Goal: Transaction & Acquisition: Download file/media

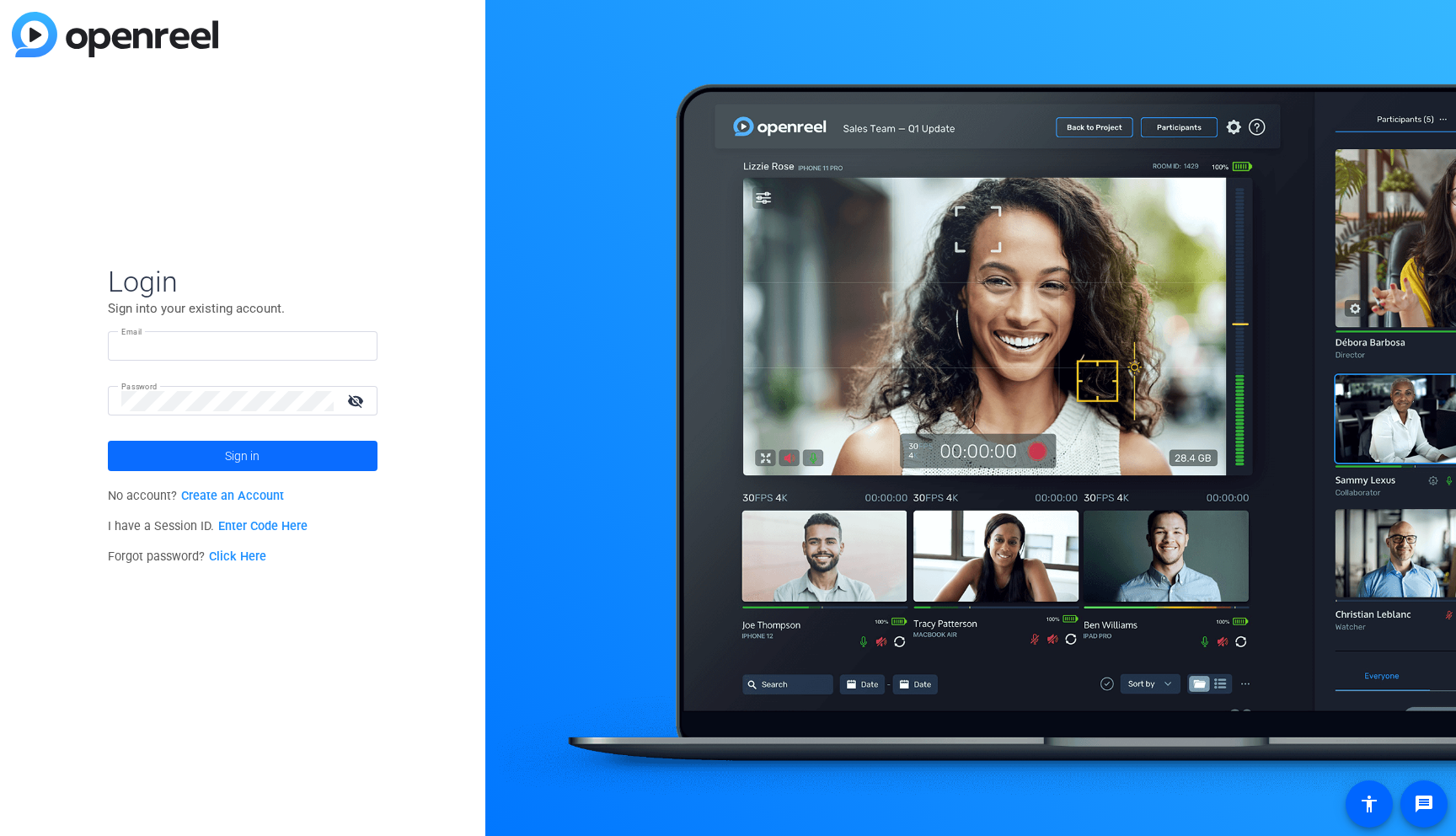
type input "[EMAIL_ADDRESS][PERSON_NAME][DOMAIN_NAME]"
click at [207, 462] on span at bounding box center [242, 456] width 270 height 41
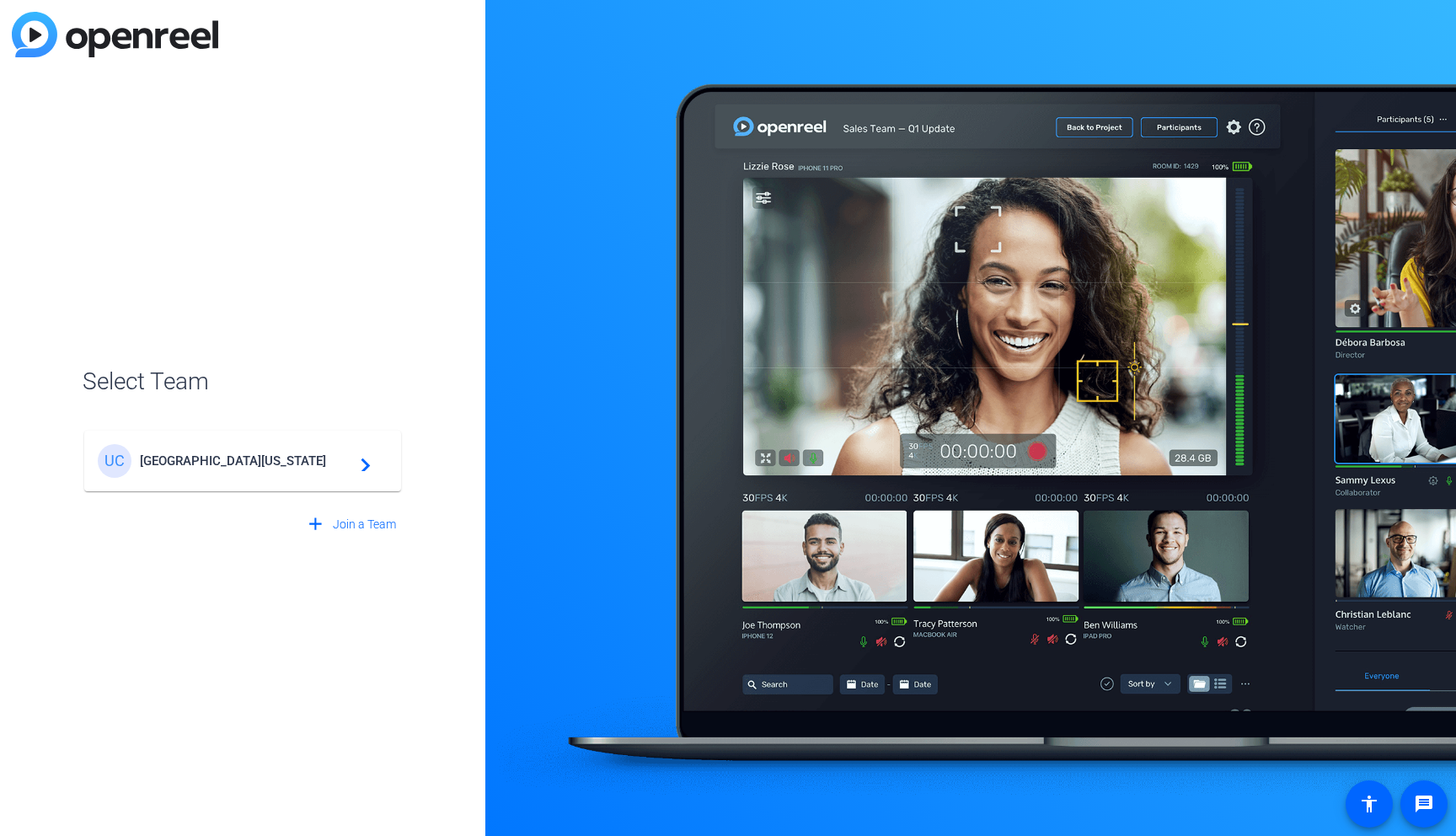
click at [282, 435] on mat-card-content "[GEOGRAPHIC_DATA][US_STATE] Global Campus navigate_next" at bounding box center [242, 461] width 317 height 61
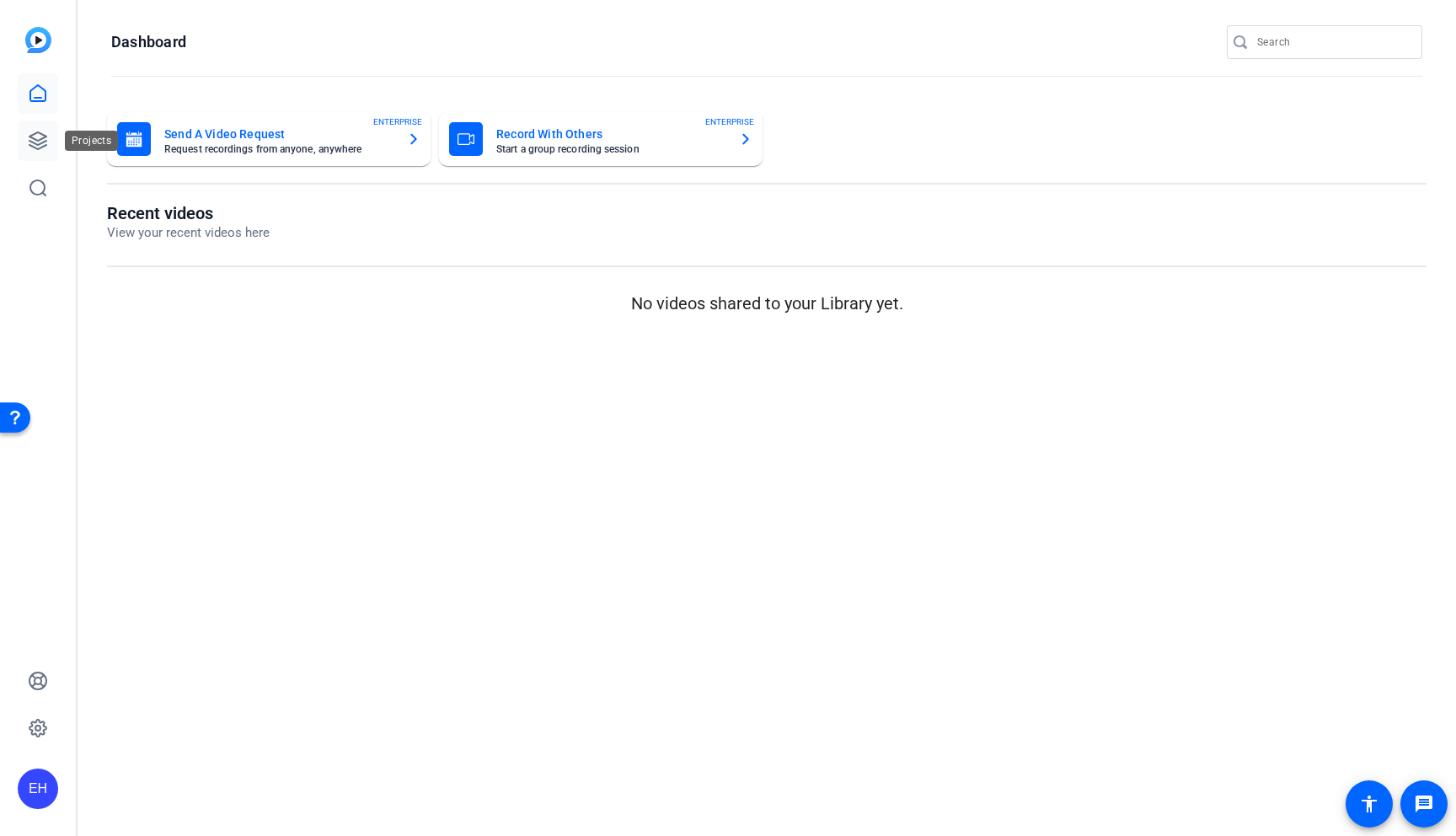
click at [51, 137] on link at bounding box center [37, 141] width 41 height 41
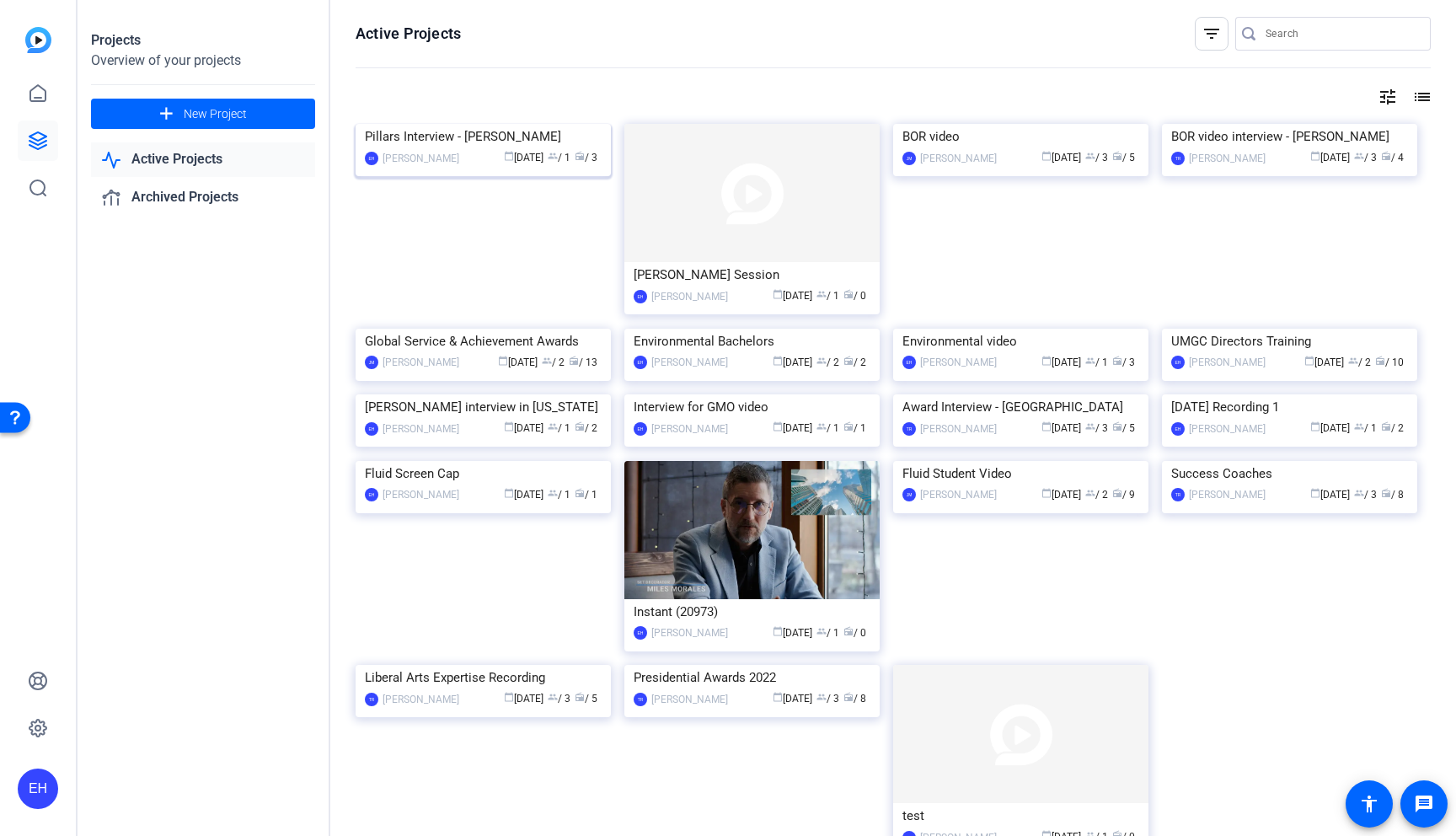
click at [526, 124] on img at bounding box center [484, 124] width 255 height 0
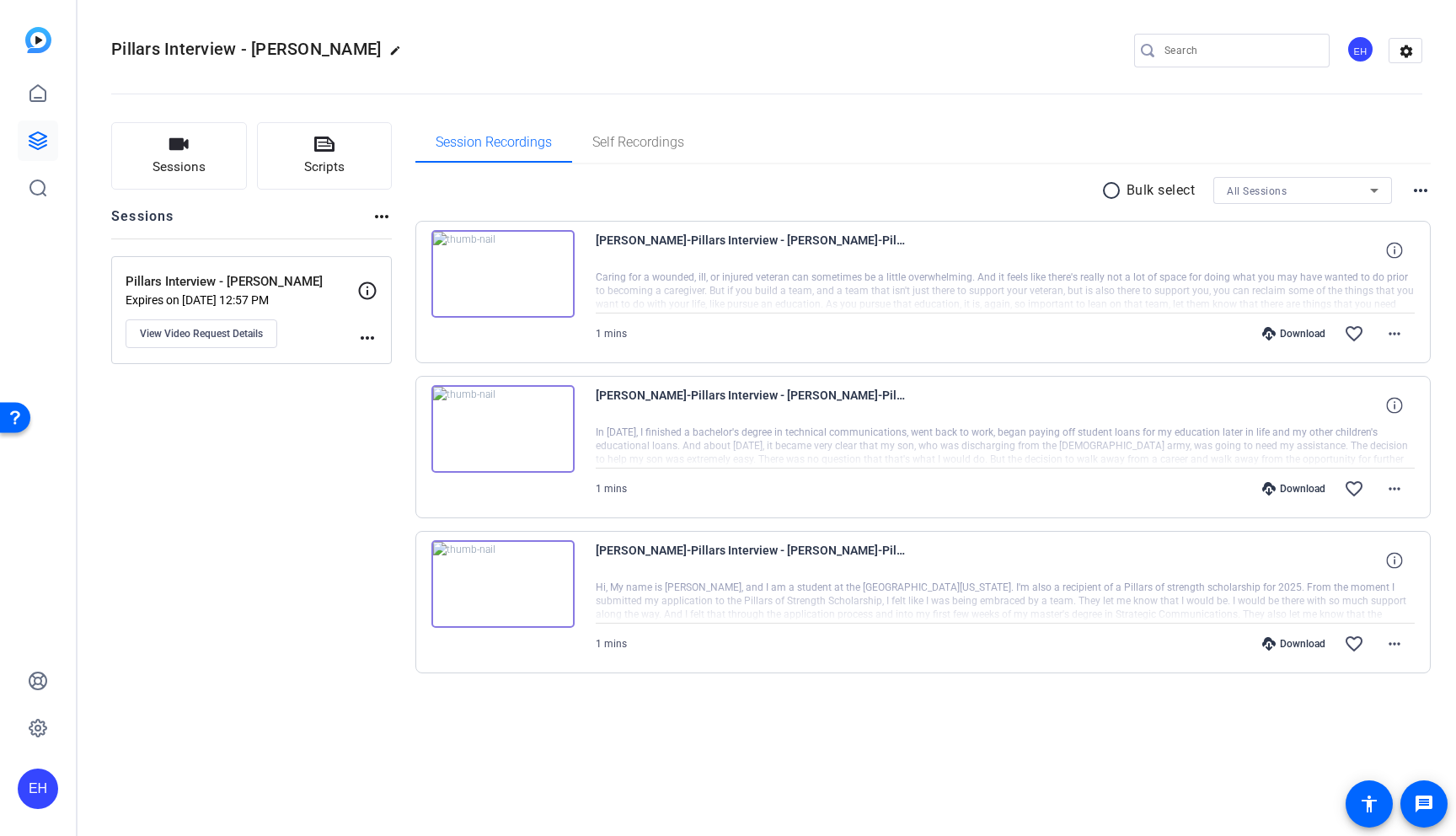
click at [504, 273] on img at bounding box center [503, 273] width 143 height 88
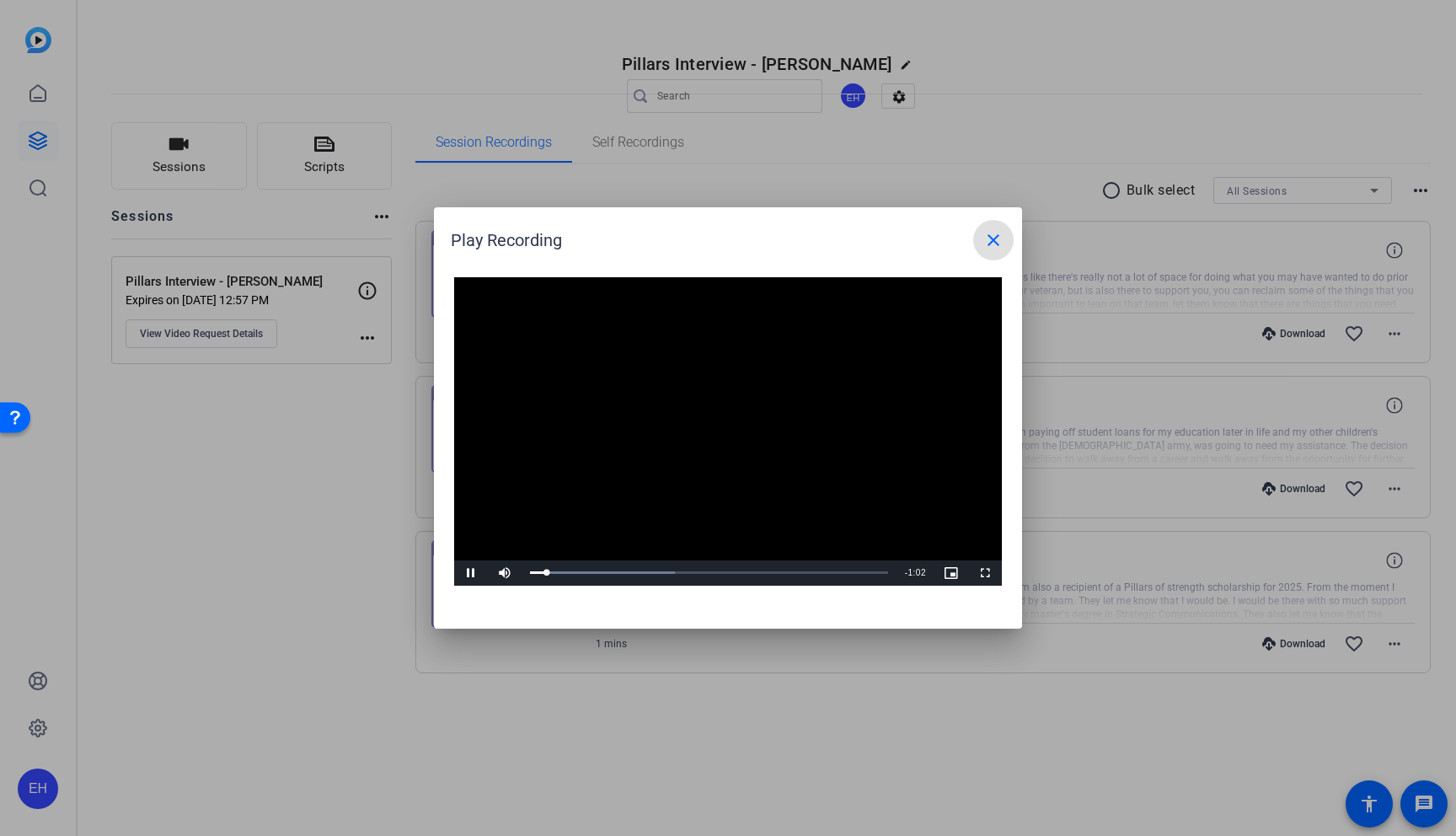
click at [580, 392] on video "Video Player" at bounding box center [728, 431] width 548 height 308
click at [688, 487] on video "Video Player" at bounding box center [728, 431] width 548 height 308
click at [836, 572] on div "Loaded : 40.57% 0:55 0:03" at bounding box center [708, 572] width 358 height 4
click at [600, 673] on div at bounding box center [728, 418] width 1456 height 836
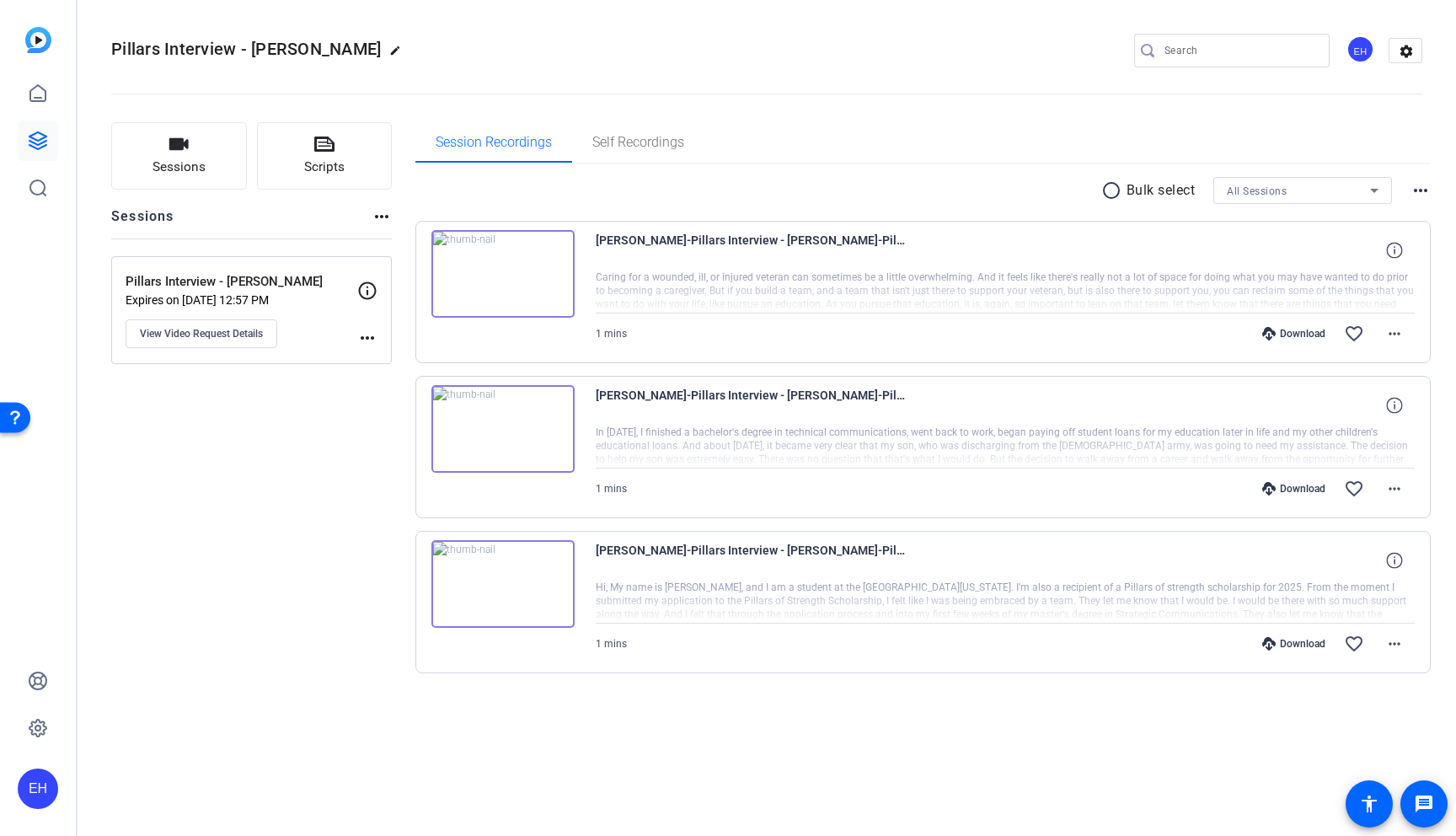
click at [497, 550] on img at bounding box center [503, 583] width 143 height 88
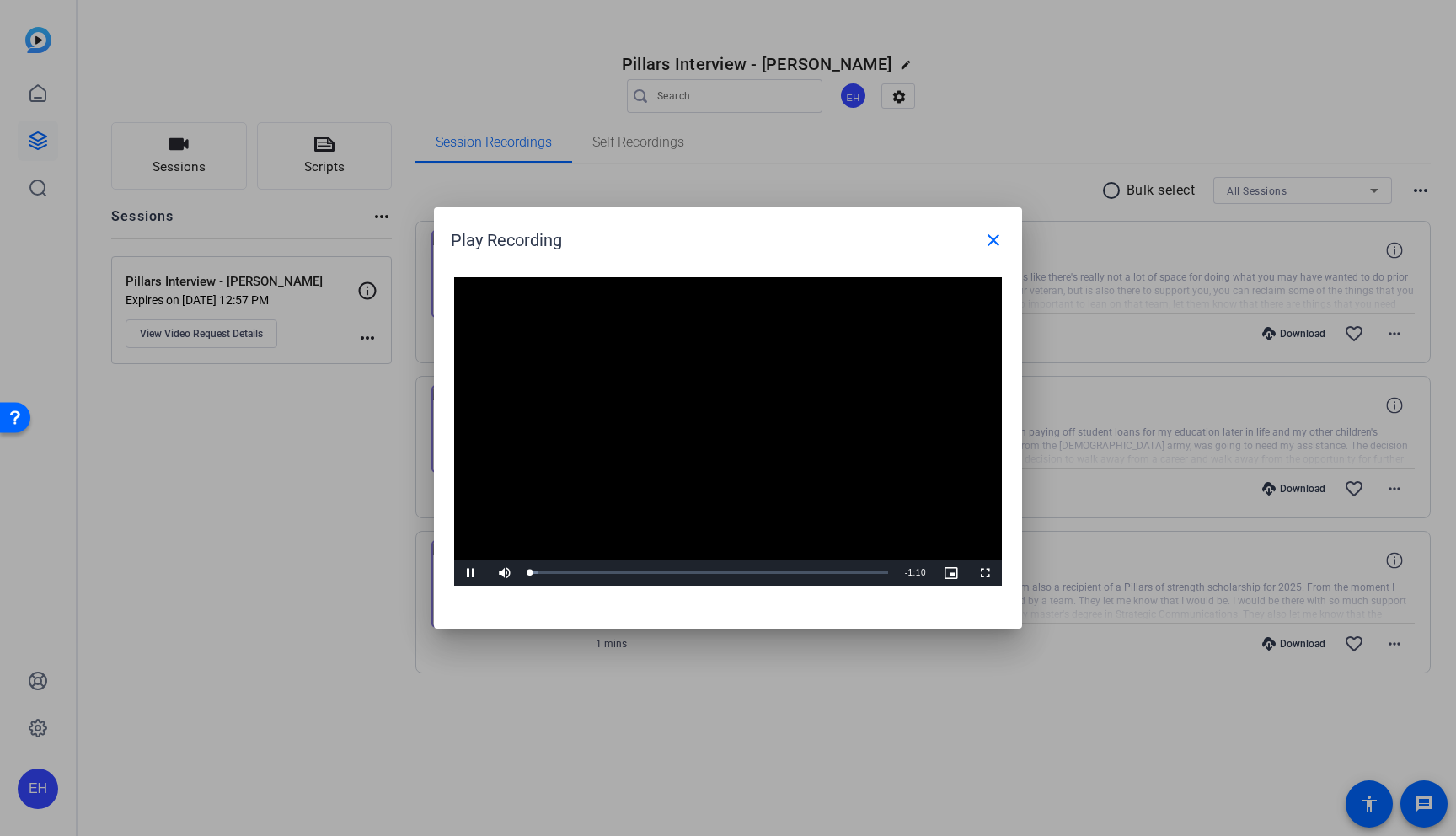
click at [708, 408] on video "Video Player" at bounding box center [728, 431] width 548 height 308
click at [649, 448] on video "Video Player" at bounding box center [728, 431] width 548 height 308
click at [768, 562] on div "Loaded : 37.75% 0:46 0:46" at bounding box center [709, 572] width 375 height 25
click at [844, 573] on div "Loaded : 100.00% 1:01 0:47" at bounding box center [708, 572] width 358 height 4
click at [781, 719] on div at bounding box center [728, 418] width 1456 height 836
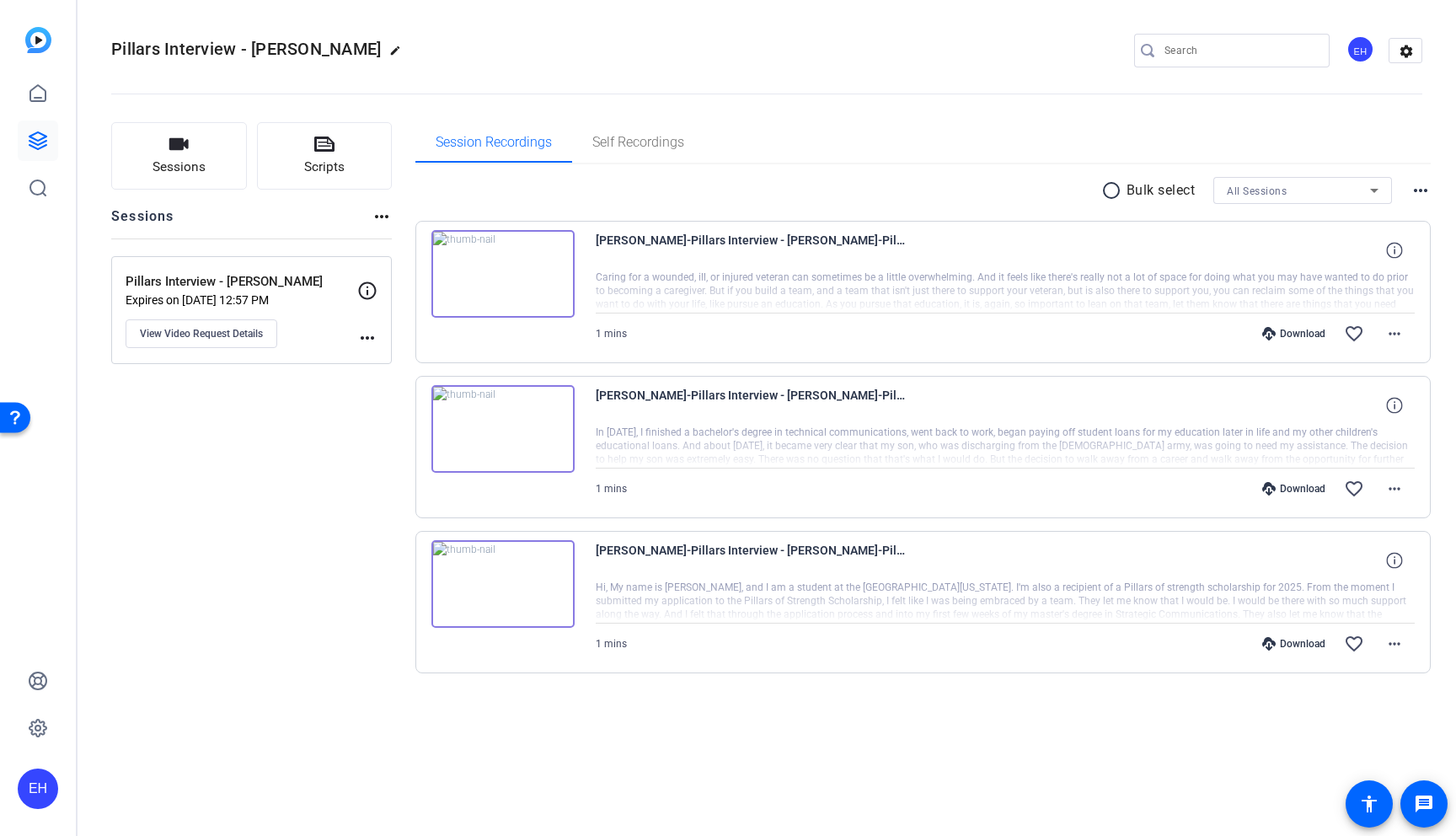
click at [471, 435] on img at bounding box center [503, 429] width 143 height 88
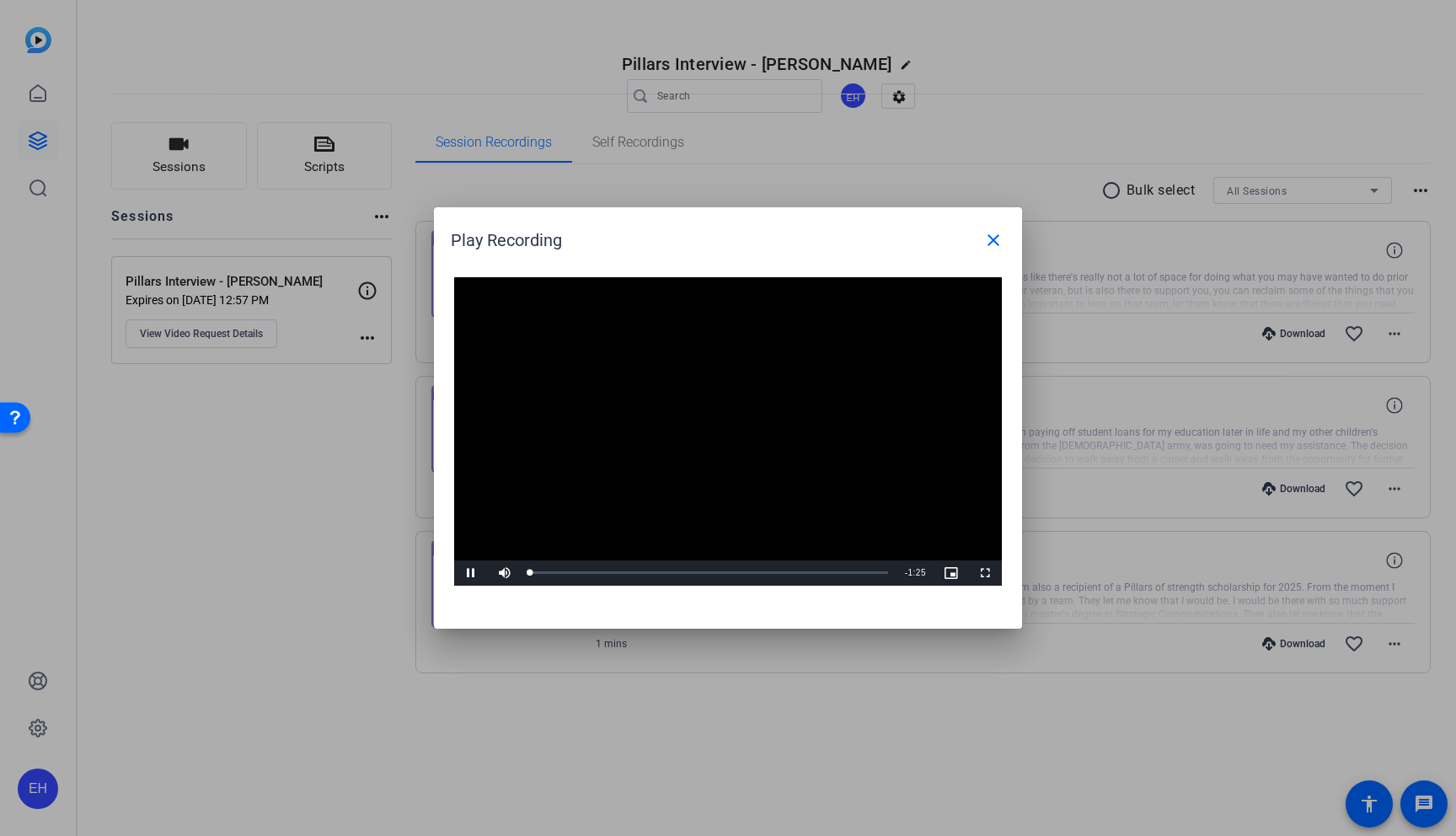
click at [646, 448] on video "Video Player" at bounding box center [728, 431] width 548 height 308
click at [585, 570] on div "Loaded : 100.00% 0:13 0:13" at bounding box center [708, 572] width 358 height 4
click at [651, 473] on video "Video Player" at bounding box center [728, 431] width 548 height 308
click at [853, 575] on div "Loaded : 100.00% 1:17 1:17" at bounding box center [709, 572] width 375 height 25
click at [692, 563] on div "Loaded : 100.00% 0:38 0:38" at bounding box center [709, 572] width 375 height 25
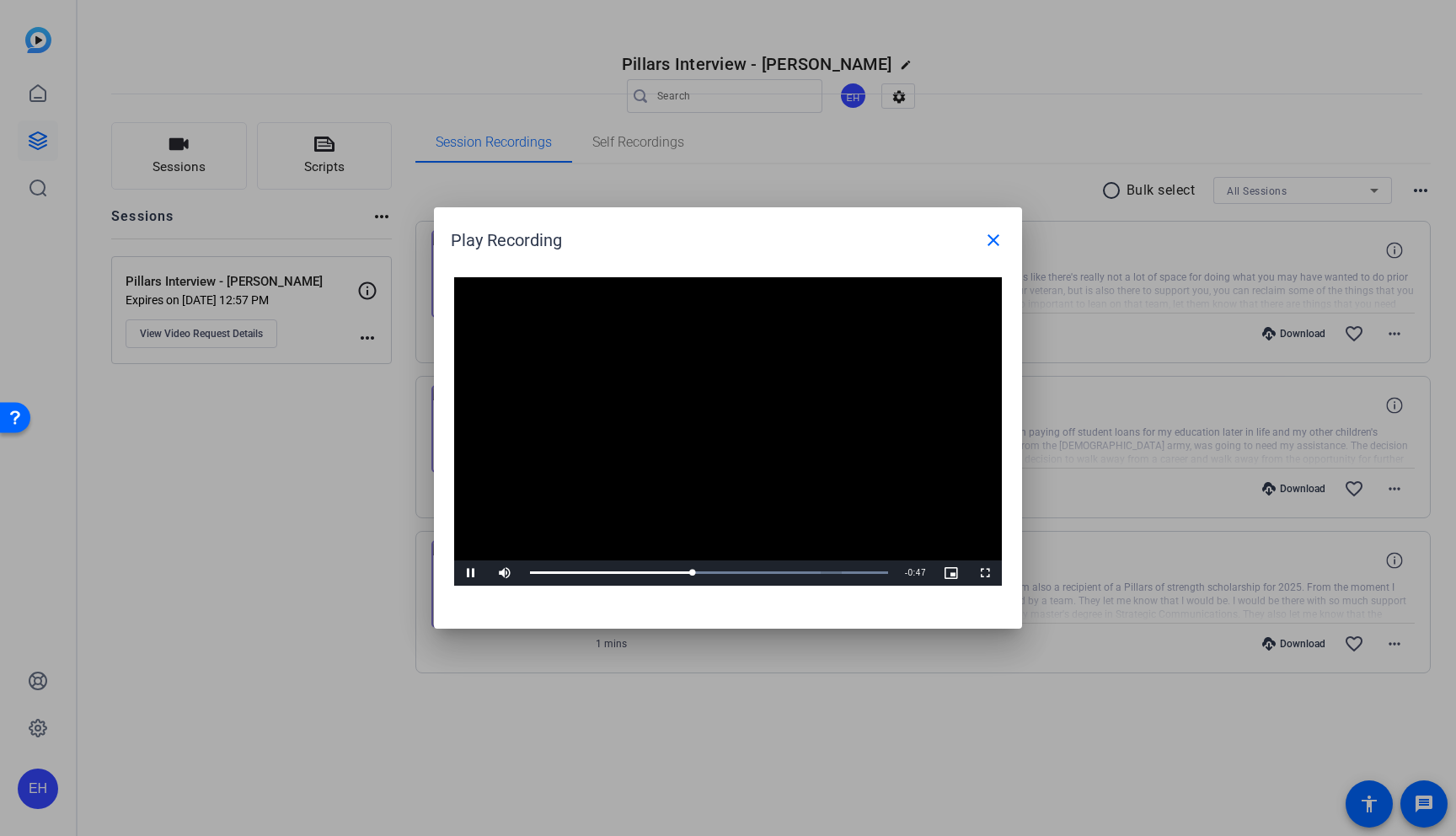
click at [370, 471] on div at bounding box center [728, 418] width 1456 height 836
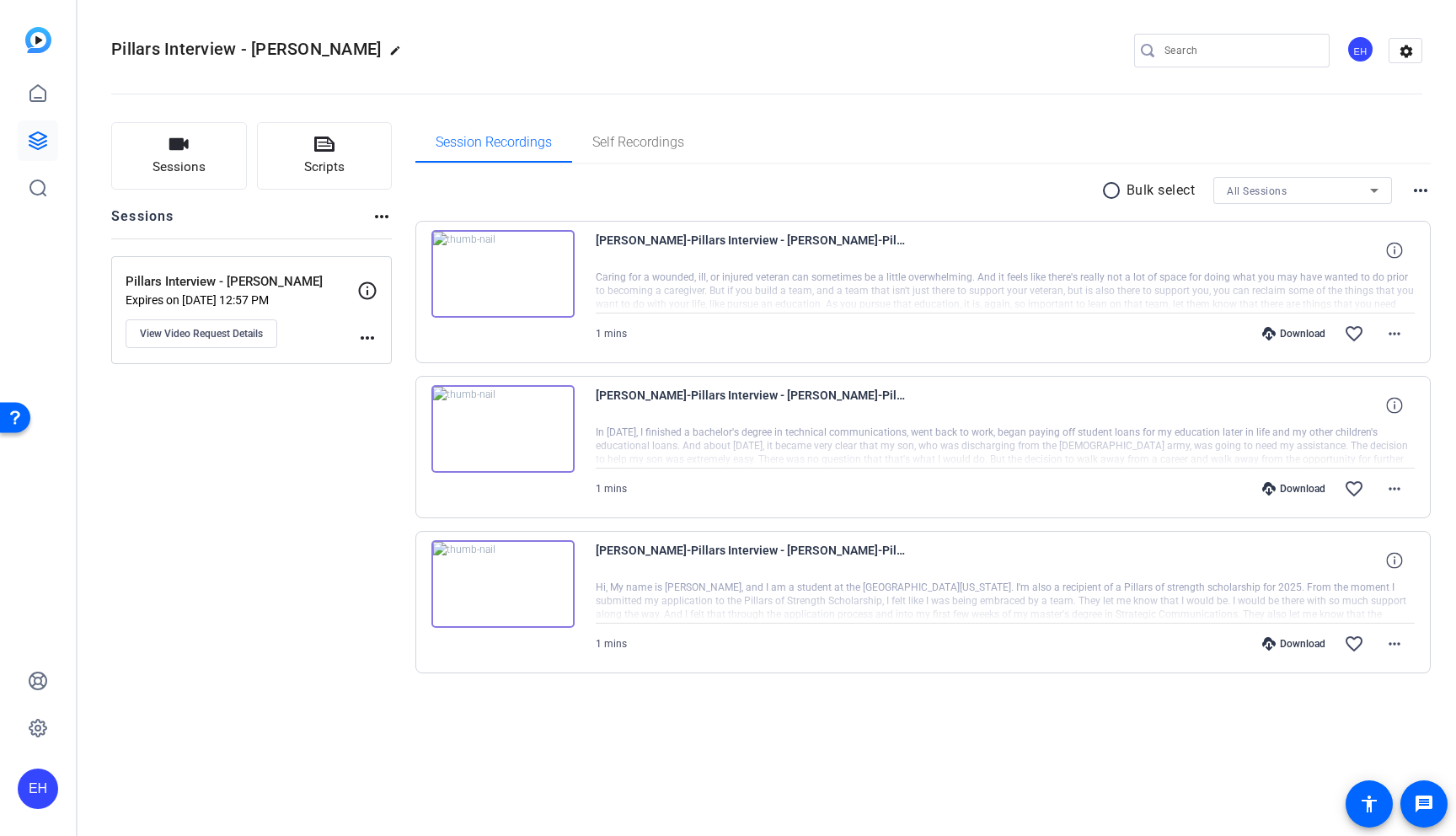
click at [1311, 332] on div "Download" at bounding box center [1294, 334] width 80 height 14
click at [1281, 485] on div "Download" at bounding box center [1294, 489] width 80 height 14
click at [1310, 643] on div "Download" at bounding box center [1294, 644] width 80 height 14
click at [1393, 331] on mat-icon "more_horiz" at bounding box center [1394, 333] width 20 height 20
click at [1352, 409] on span "Download MP4" at bounding box center [1351, 411] width 101 height 20
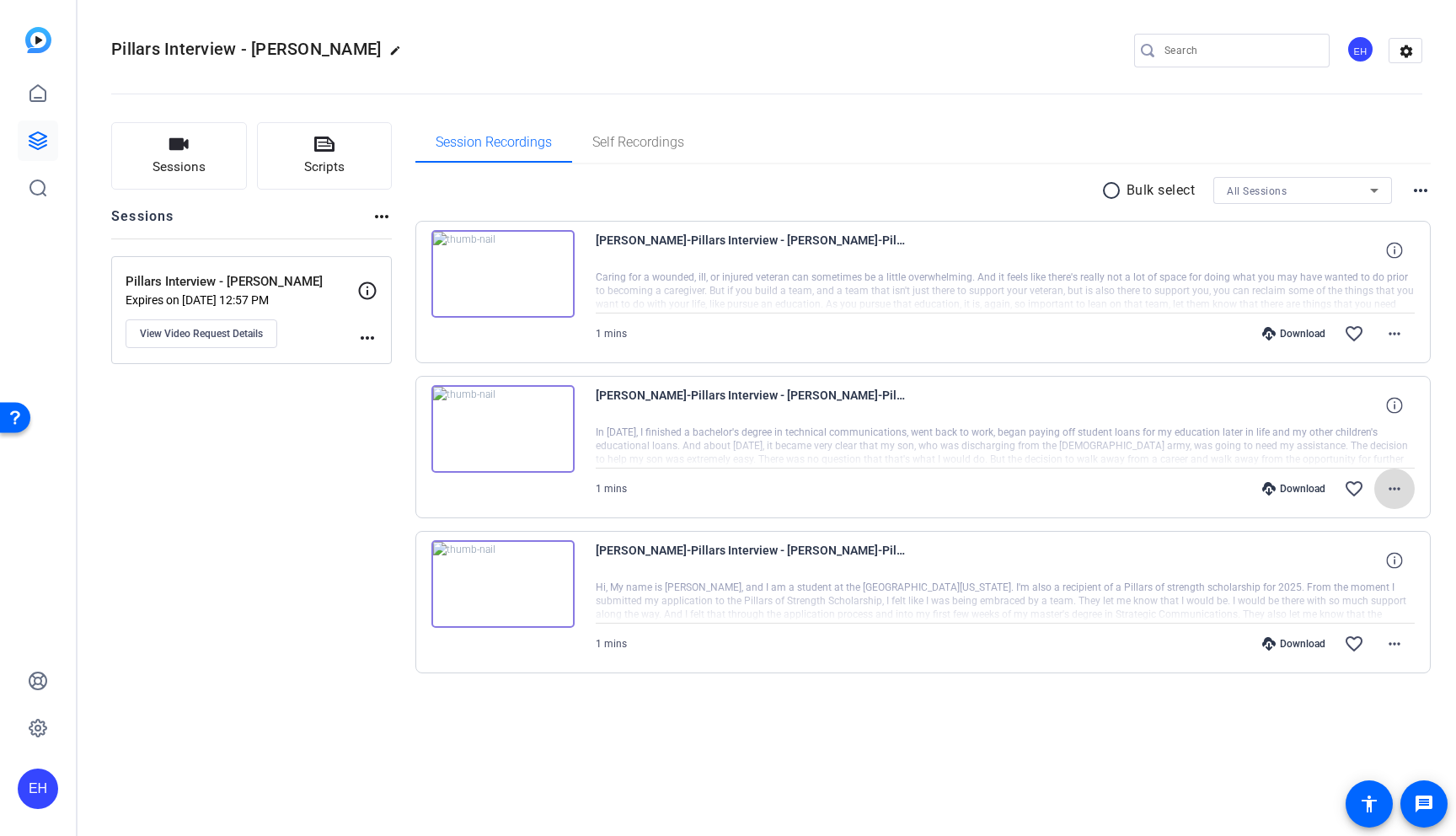
click at [1395, 488] on mat-icon "more_horiz" at bounding box center [1394, 488] width 20 height 20
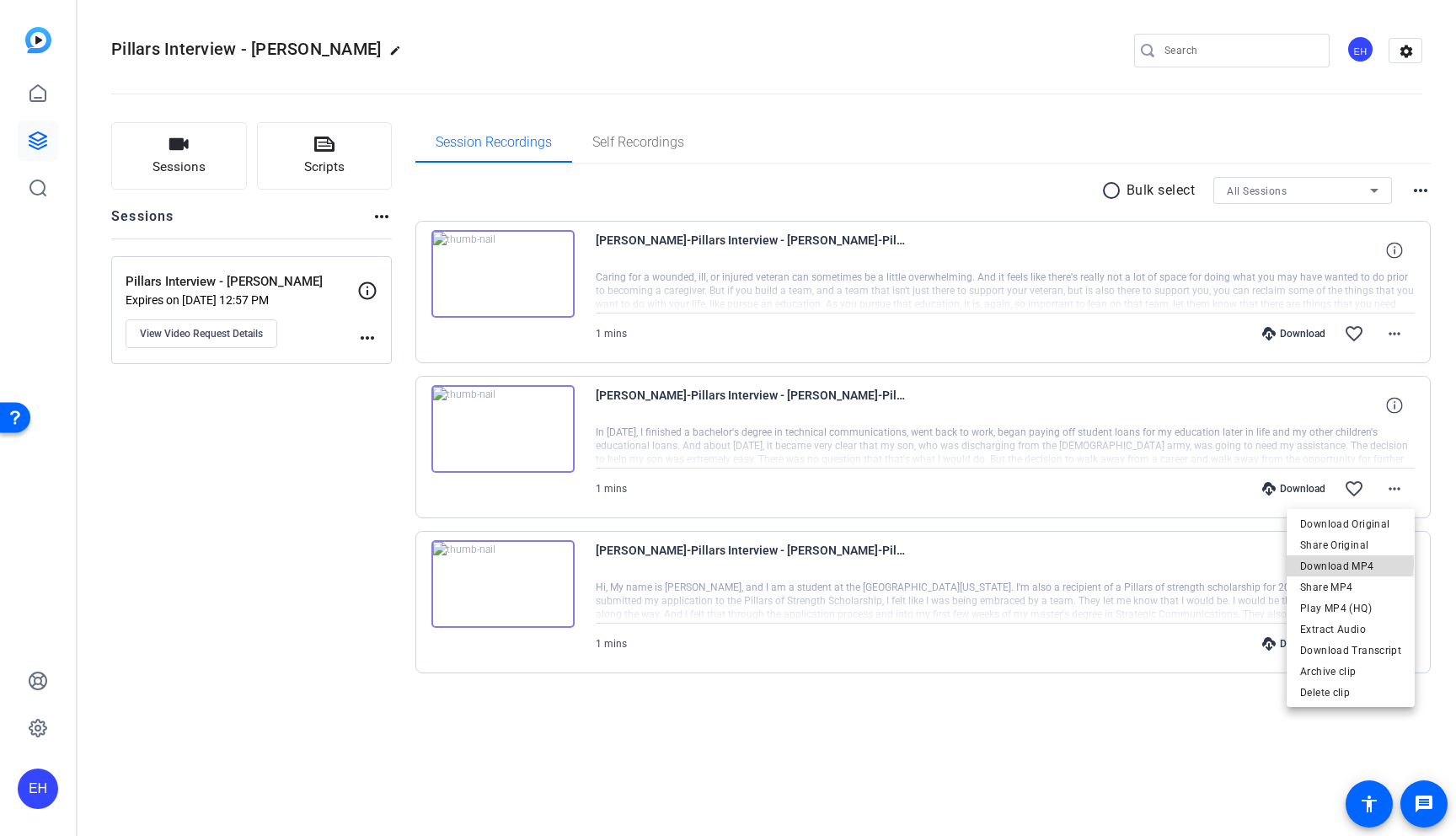
click at [1348, 562] on span "Download MP4" at bounding box center [1351, 566] width 101 height 20
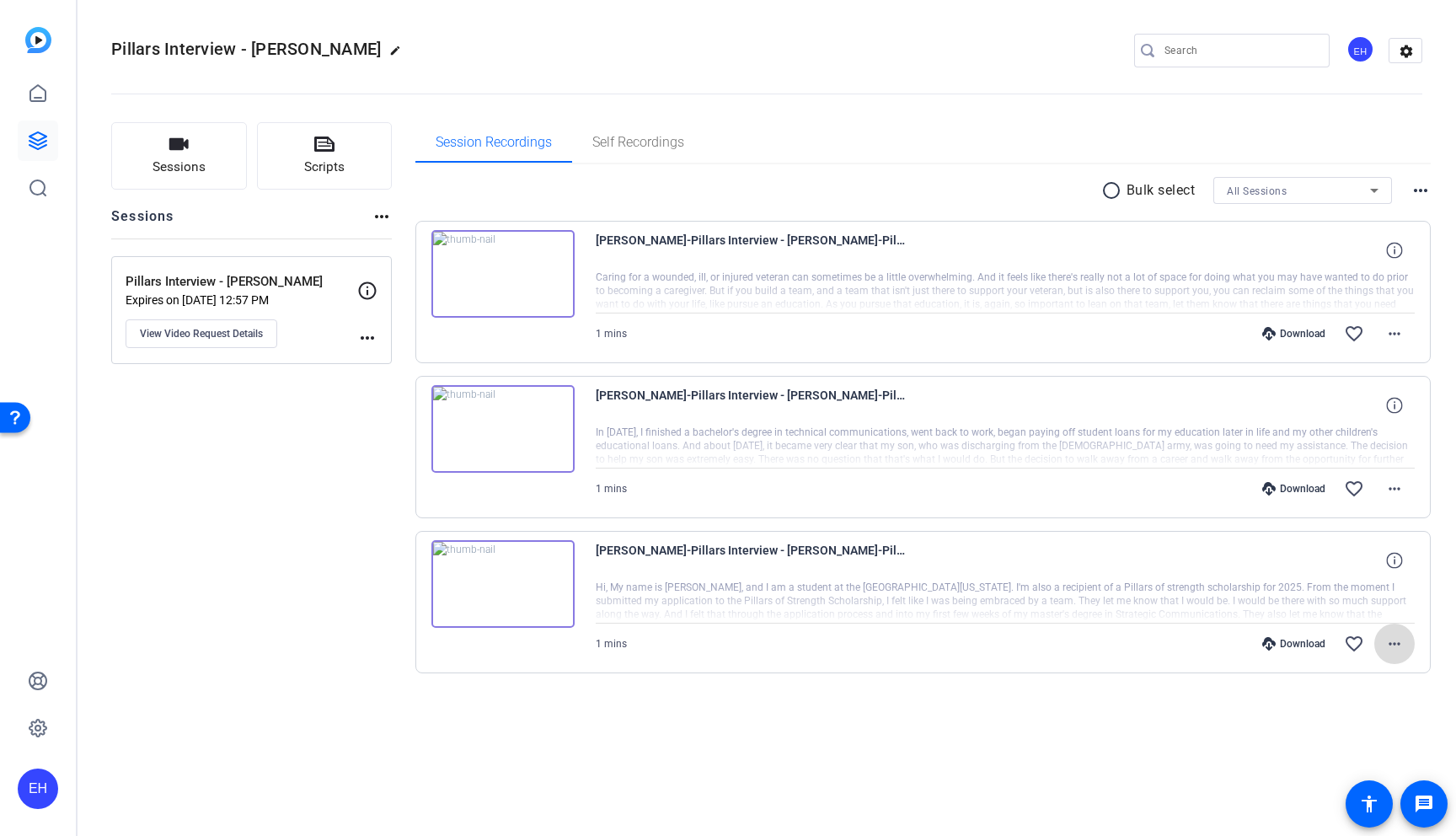
click at [1396, 648] on mat-icon "more_horiz" at bounding box center [1394, 643] width 20 height 20
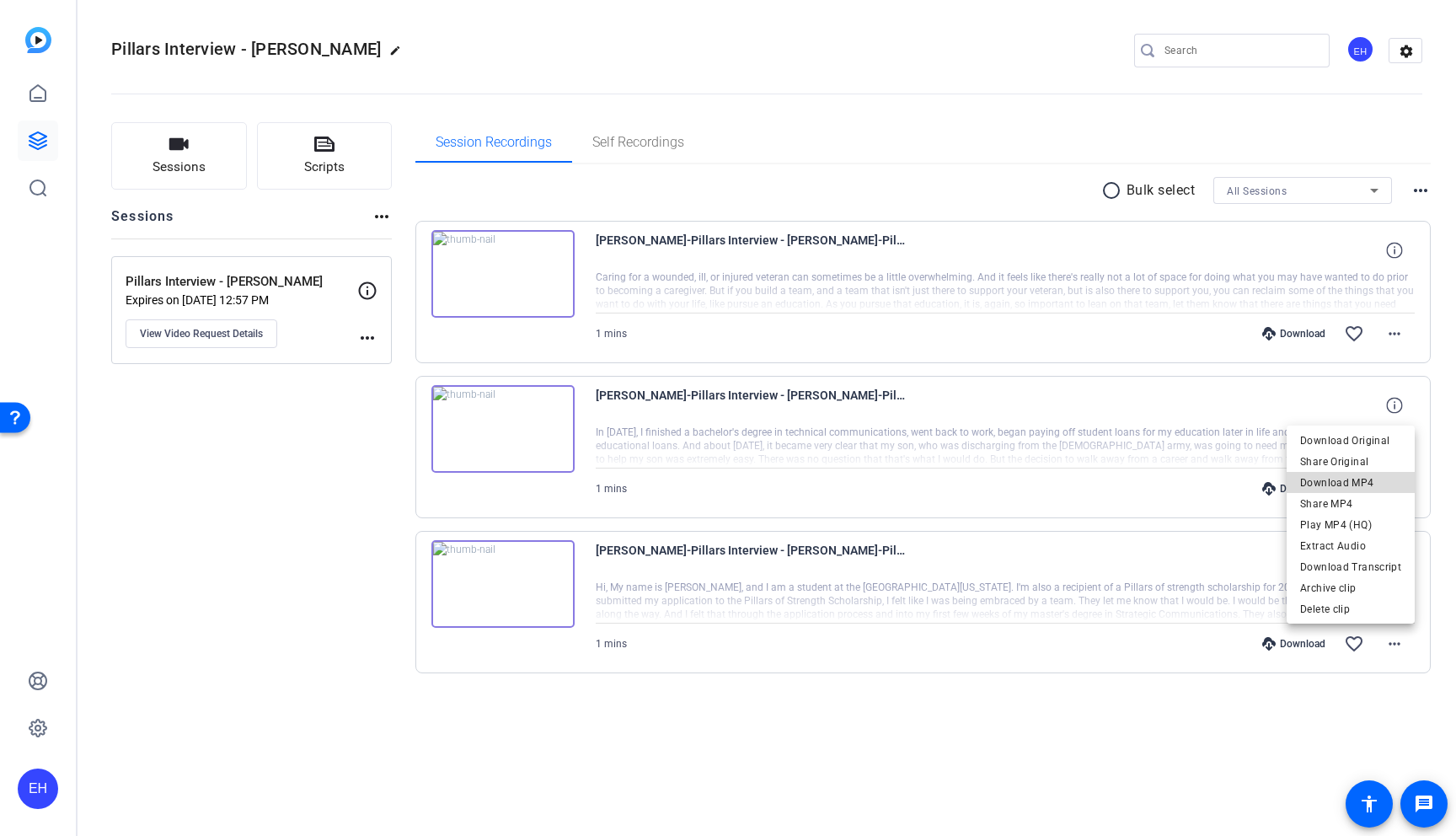
click at [1361, 478] on span "Download MP4" at bounding box center [1351, 482] width 101 height 20
